Goal: Information Seeking & Learning: Learn about a topic

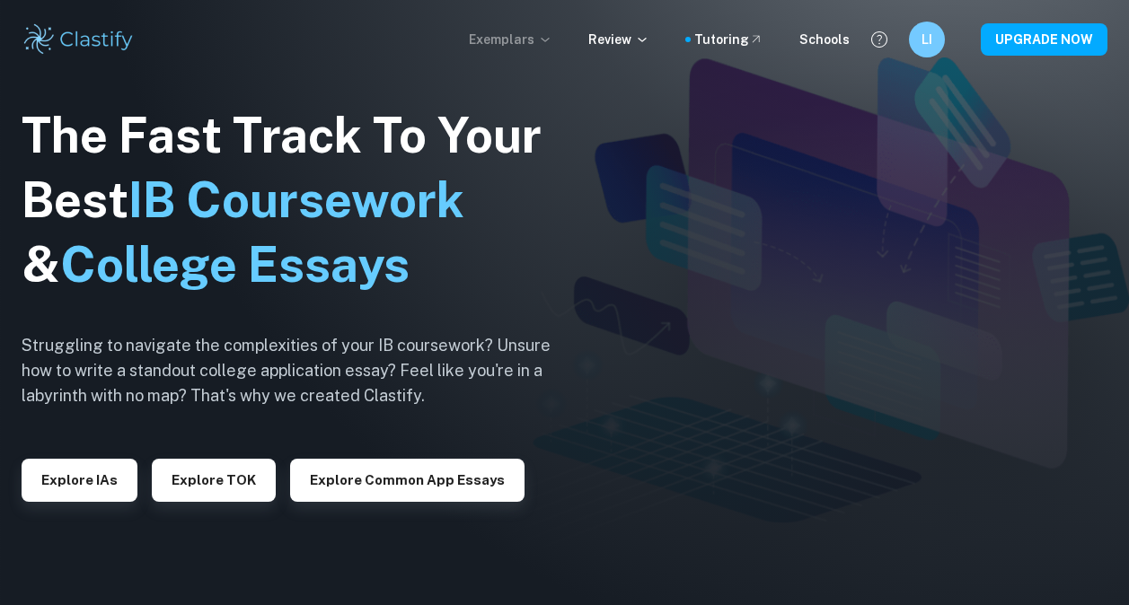
click at [533, 31] on p "Exemplars" at bounding box center [511, 40] width 84 height 20
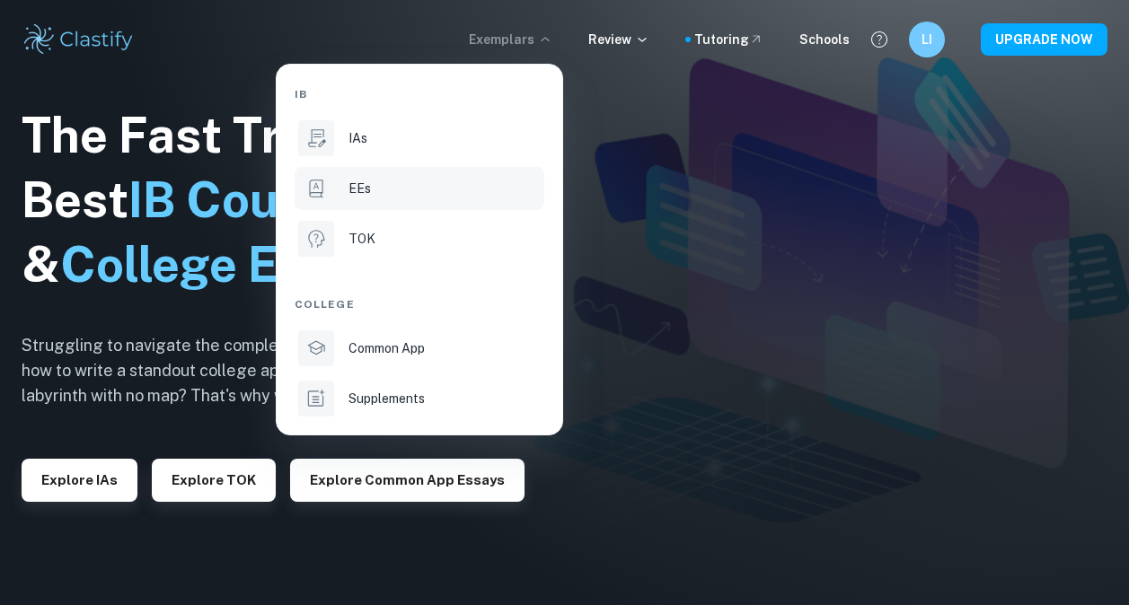
click at [345, 193] on li "EEs" at bounding box center [420, 188] width 250 height 43
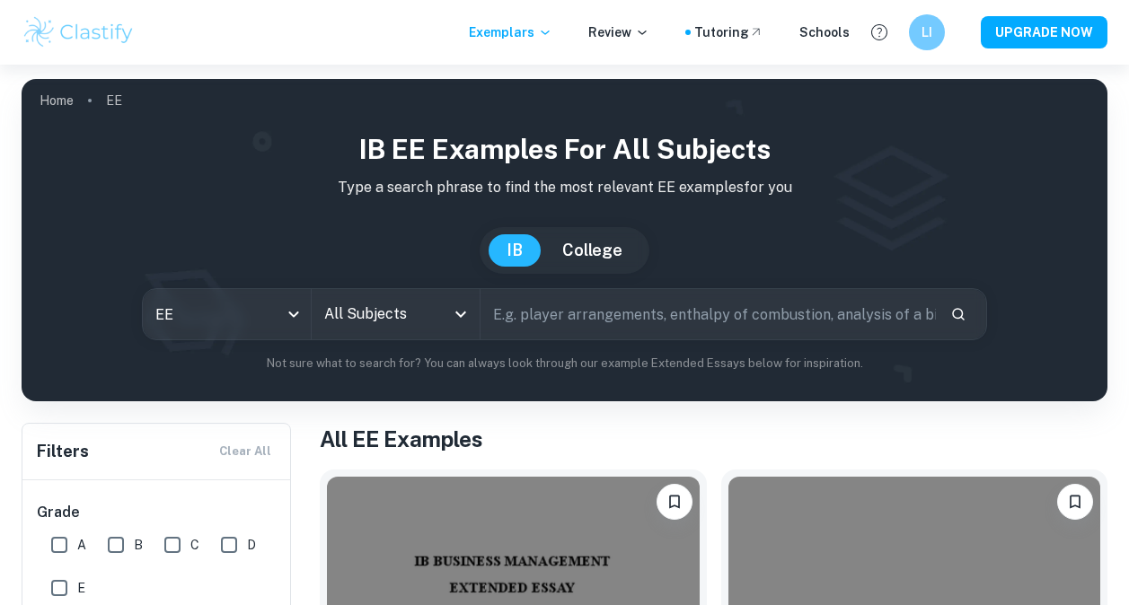
scroll to position [180, 0]
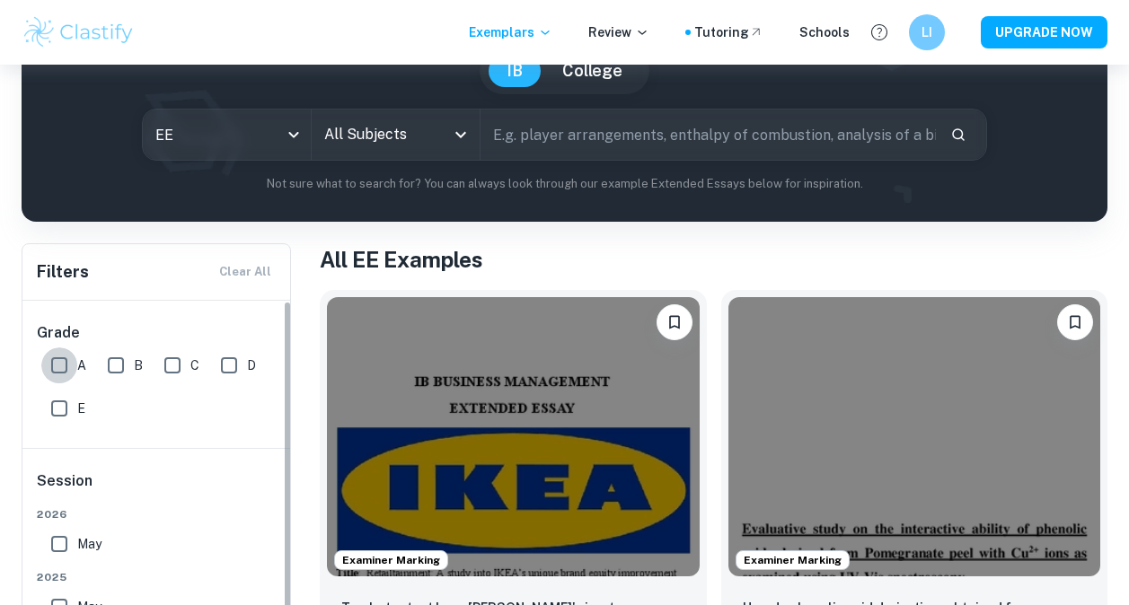
click at [56, 362] on input "A" at bounding box center [59, 366] width 36 height 36
checkbox input "true"
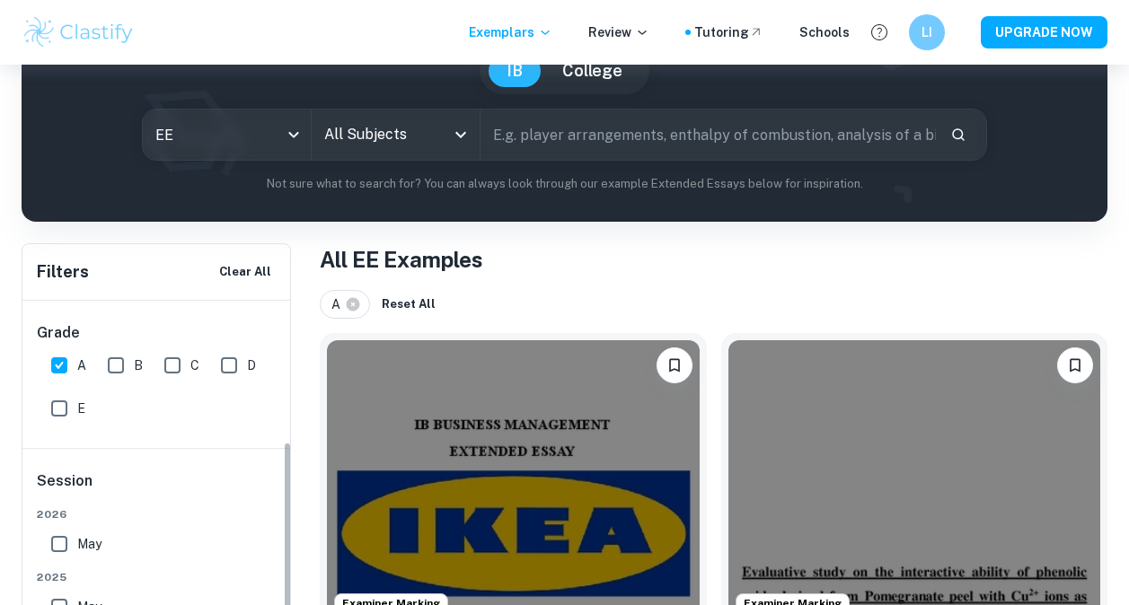
scroll to position [203, 0]
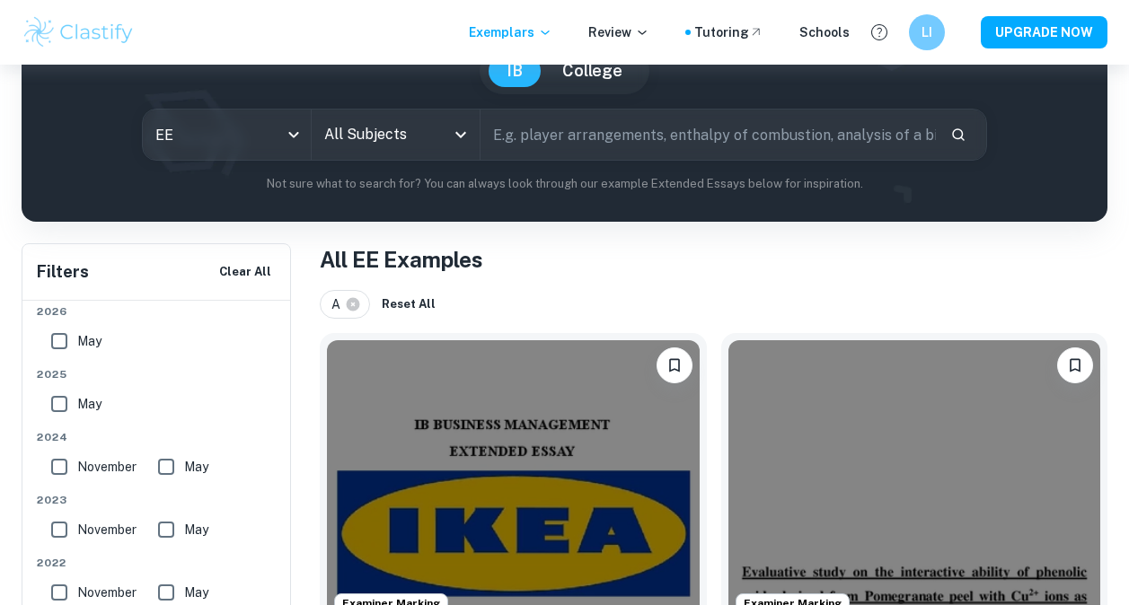
drag, startPoint x: 62, startPoint y: 335, endPoint x: 58, endPoint y: 354, distance: 19.2
click at [61, 336] on input "May" at bounding box center [59, 341] width 36 height 36
checkbox input "true"
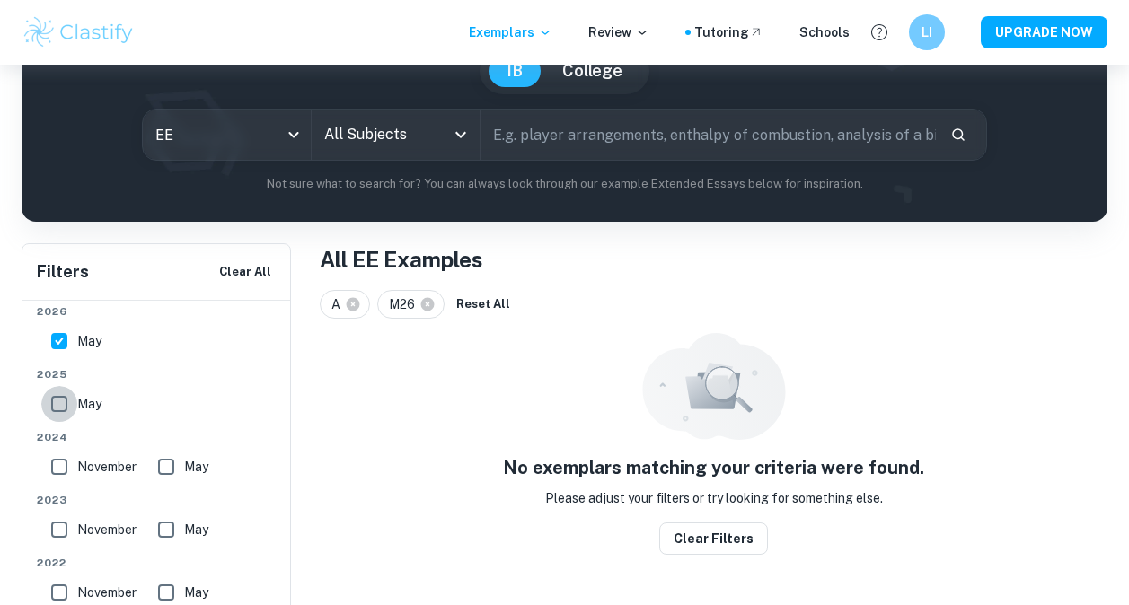
click at [62, 404] on input "May" at bounding box center [59, 404] width 36 height 36
checkbox input "true"
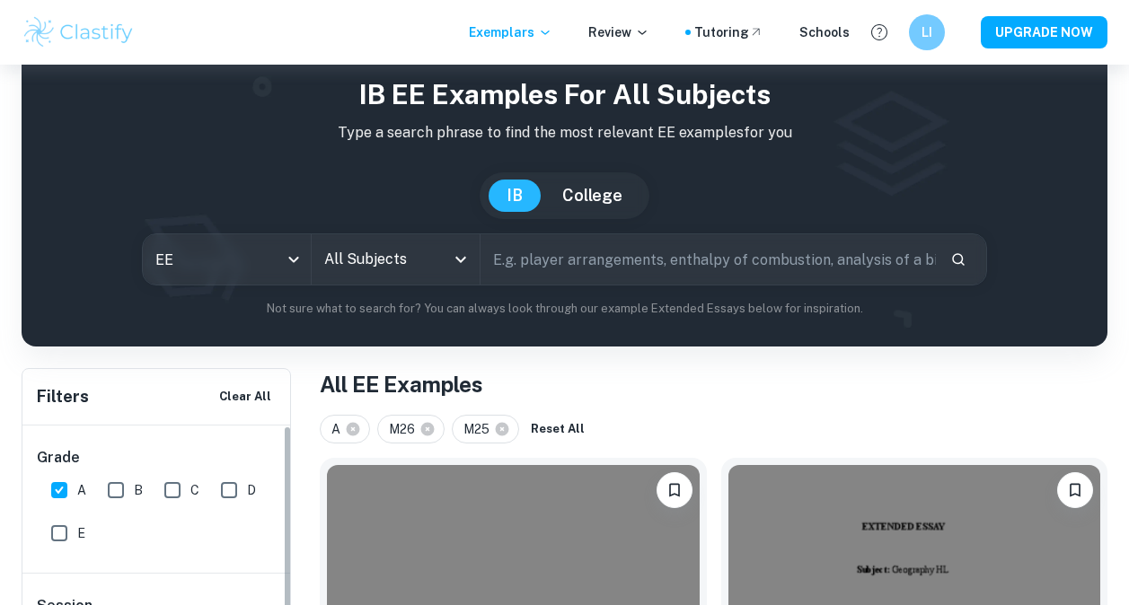
scroll to position [0, 0]
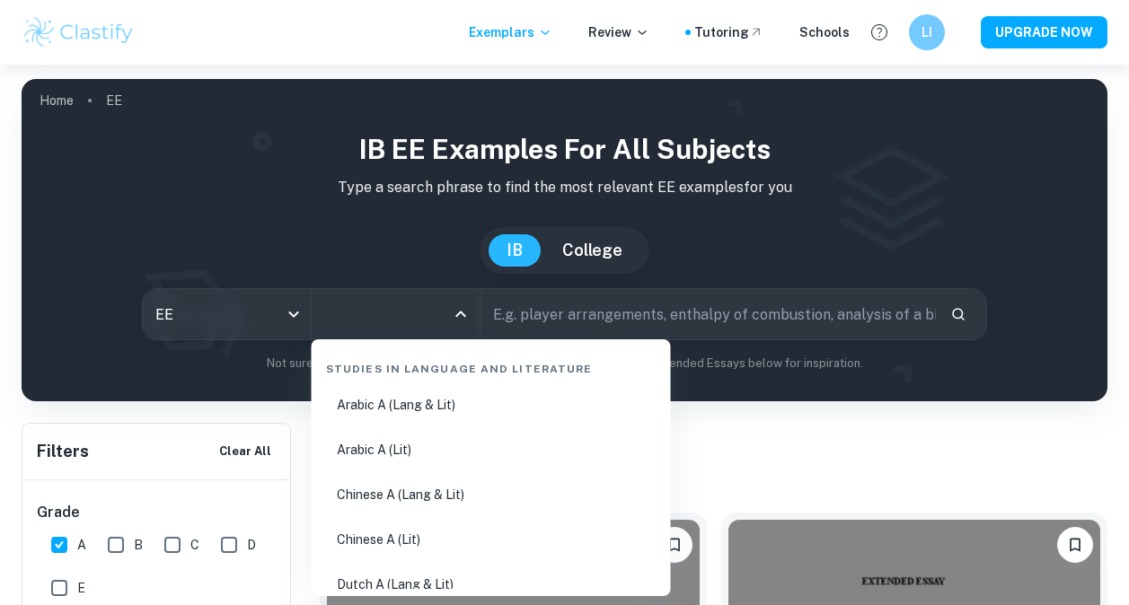
click at [350, 307] on input "All Subjects" at bounding box center [382, 314] width 125 height 34
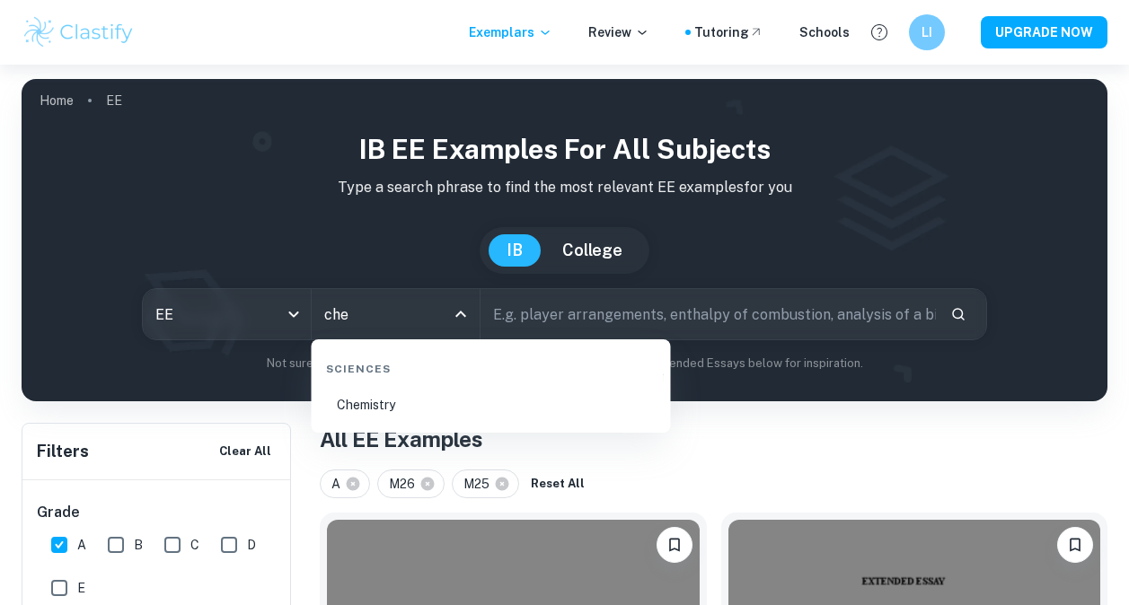
click at [393, 406] on li "Chemistry" at bounding box center [491, 404] width 345 height 41
type input "Chemistry"
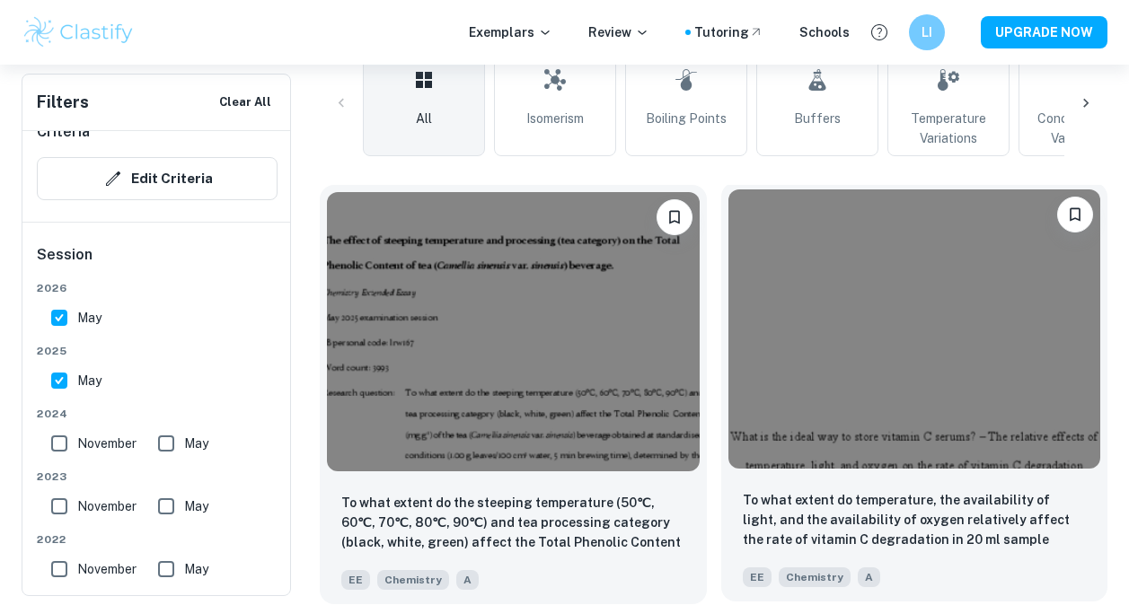
scroll to position [458, 0]
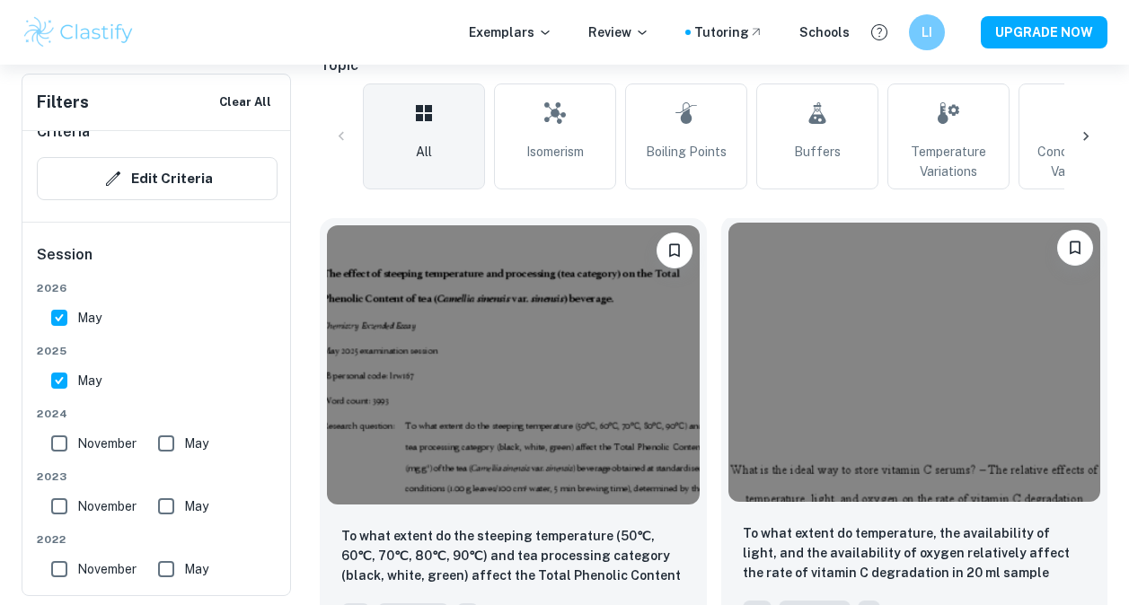
click at [845, 284] on img at bounding box center [914, 362] width 373 height 279
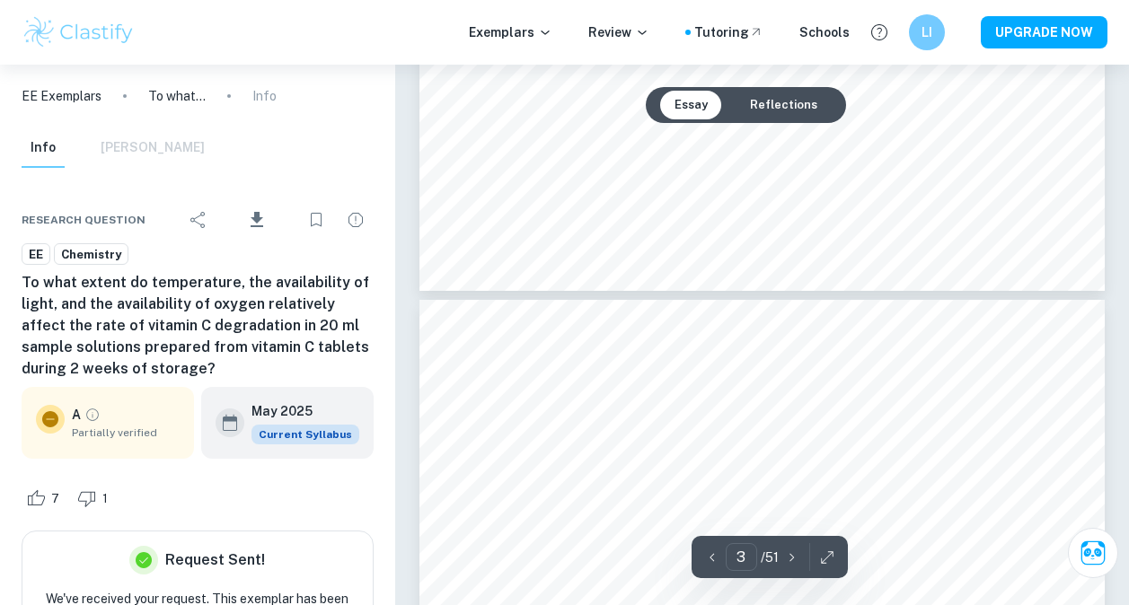
type input "4"
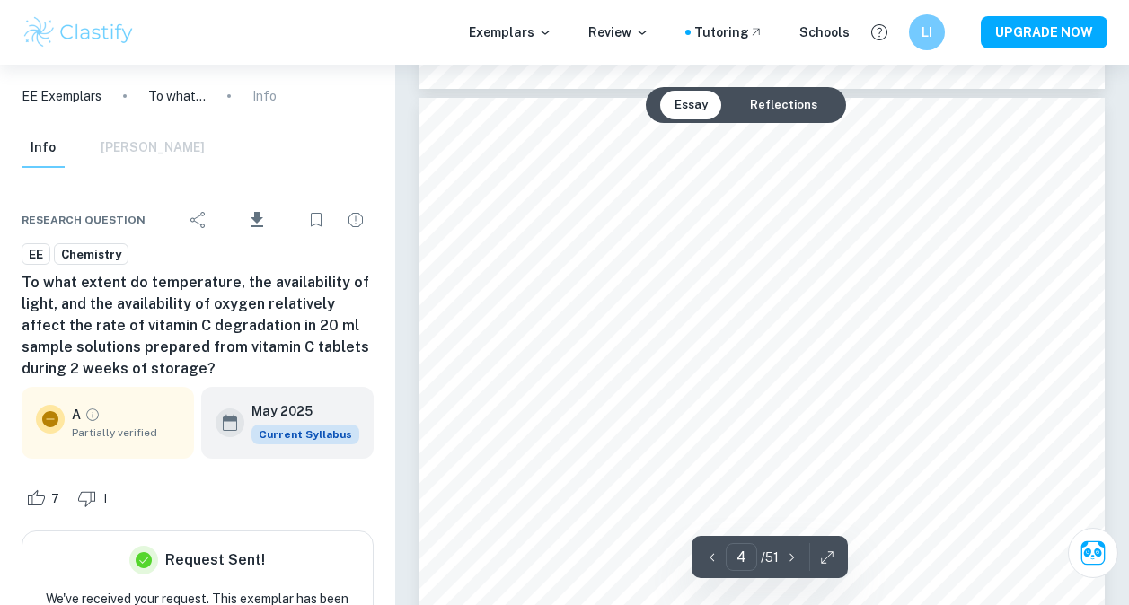
scroll to position [3143, 0]
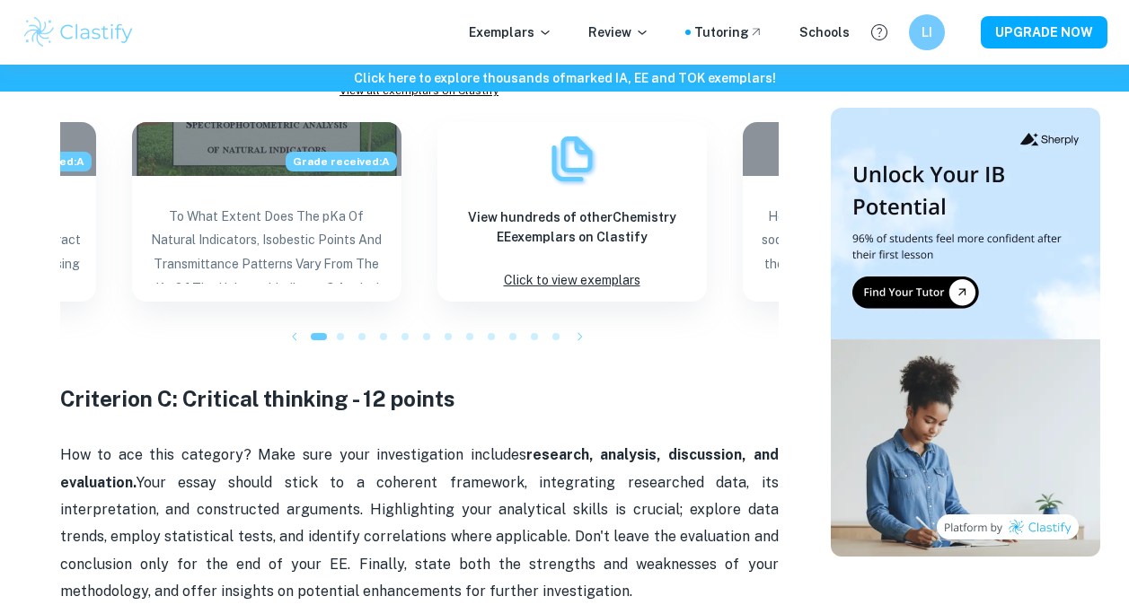
scroll to position [2425, 0]
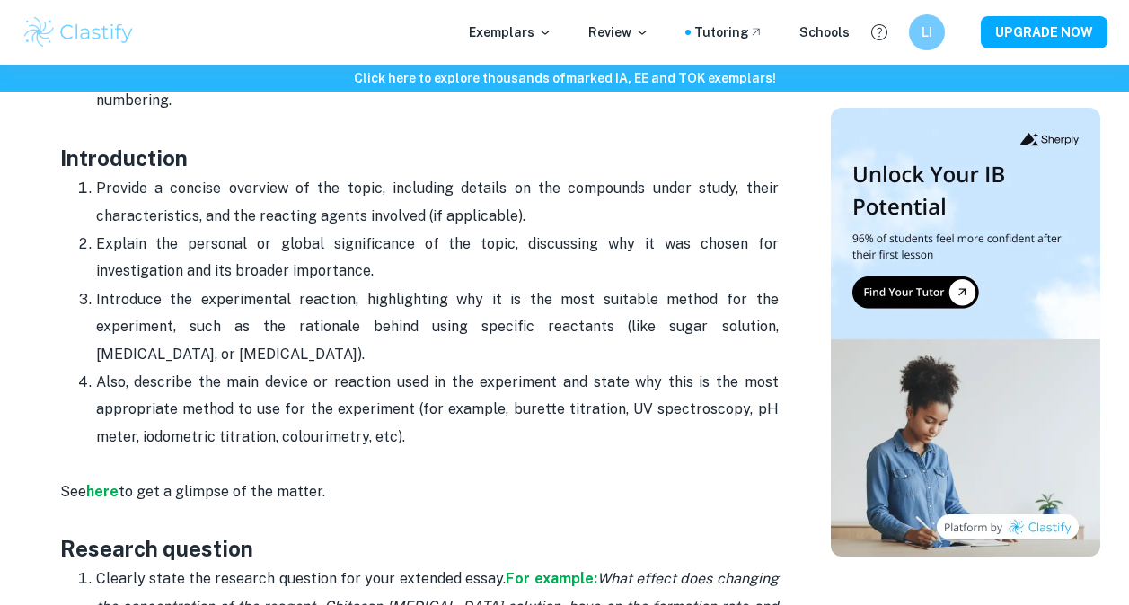
scroll to position [1078, 0]
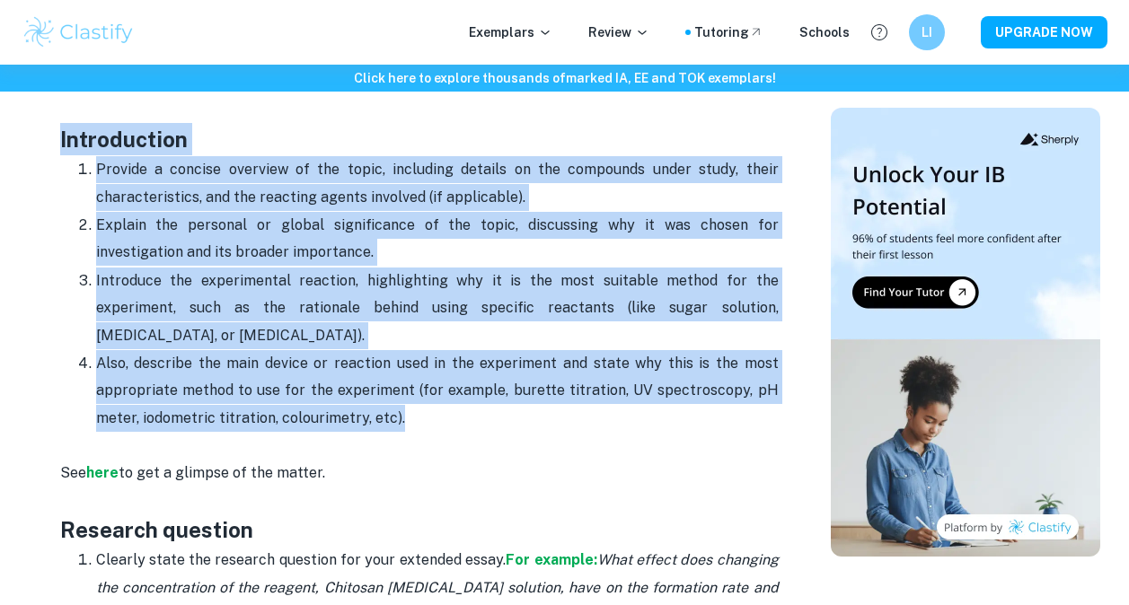
drag, startPoint x: 415, startPoint y: 405, endPoint x: 48, endPoint y: 136, distance: 455.5
copy div "Introduction Provide a concise overview of the topic, including details on the …"
